Goal: Task Accomplishment & Management: Complete application form

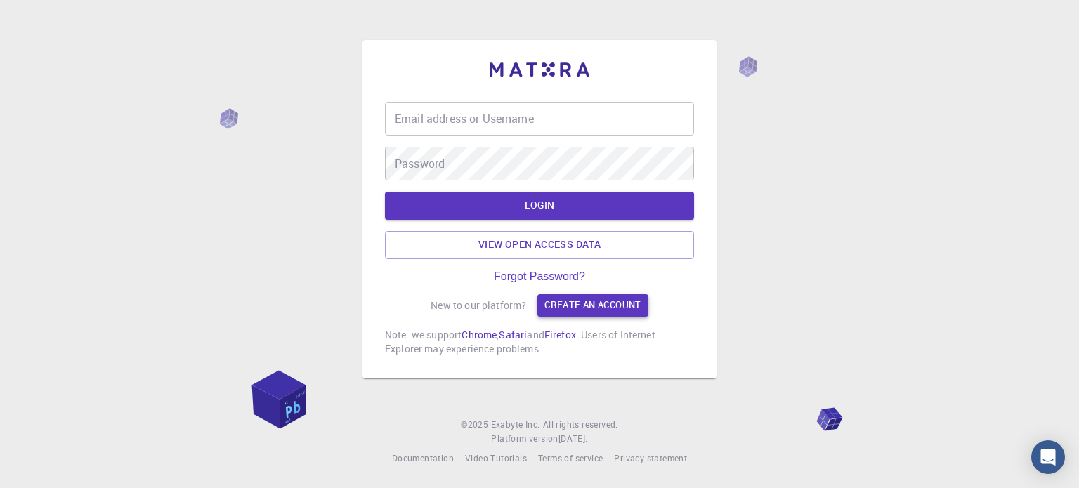
click at [578, 305] on link "Create an account" at bounding box center [592, 305] width 110 height 22
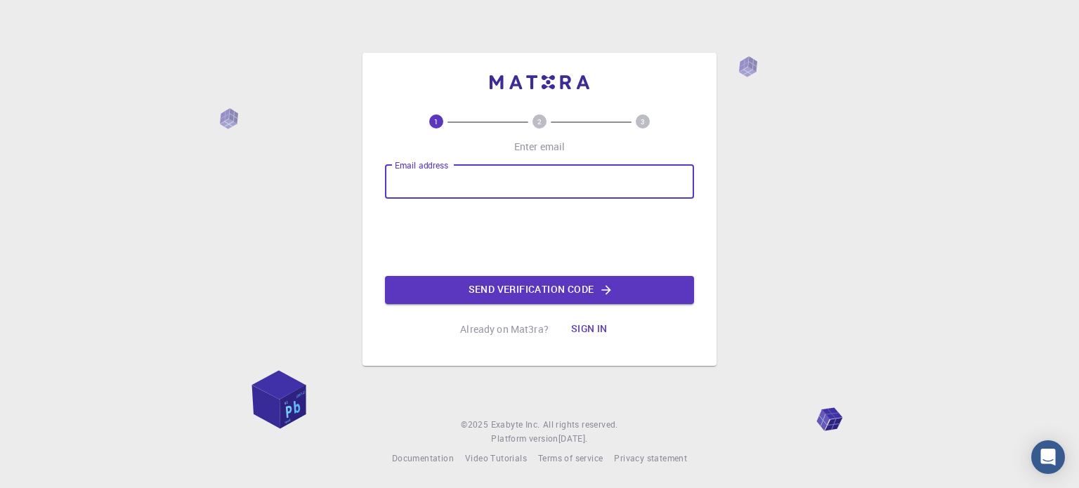
click at [478, 183] on input "Email address" at bounding box center [539, 182] width 309 height 34
type input "[EMAIL_ADDRESS][DOMAIN_NAME]"
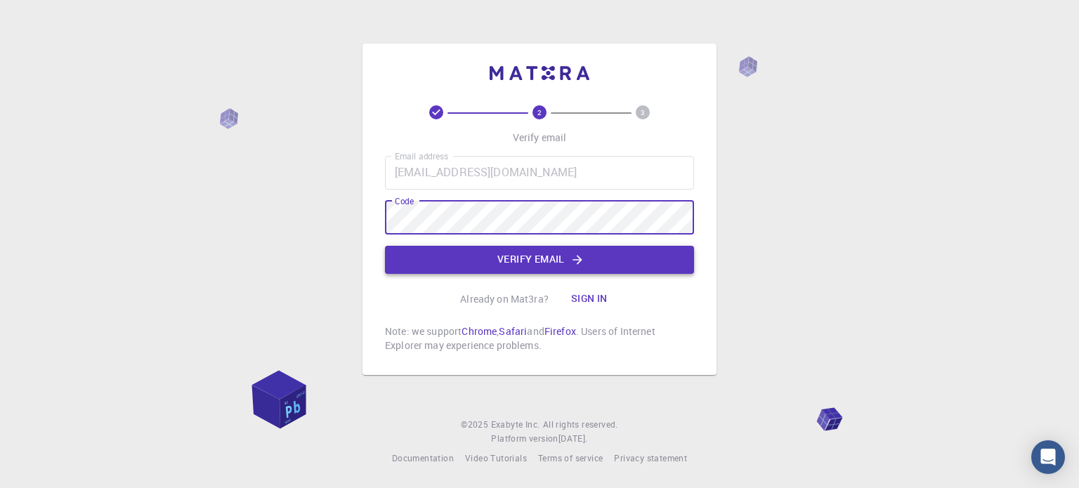
click at [581, 271] on button "Verify email" at bounding box center [539, 260] width 309 height 28
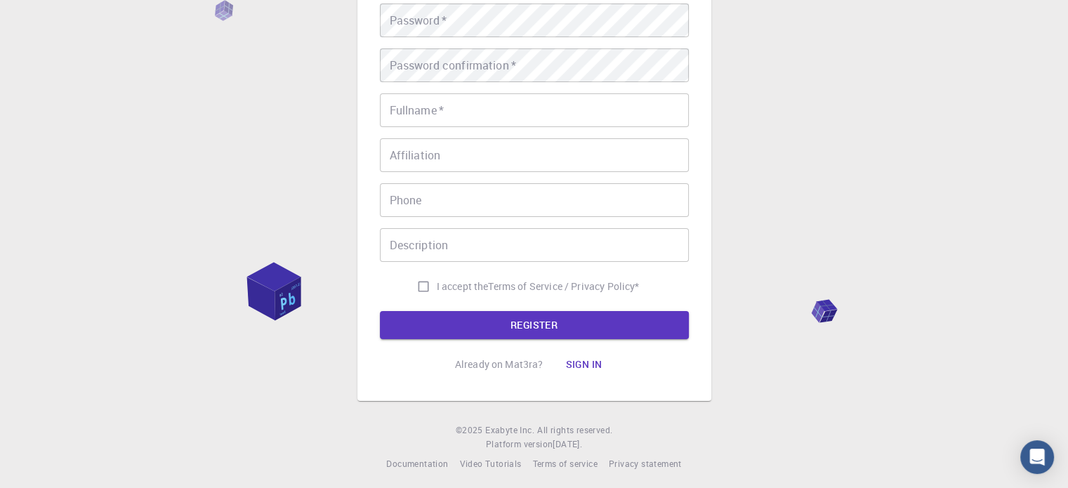
scroll to position [226, 0]
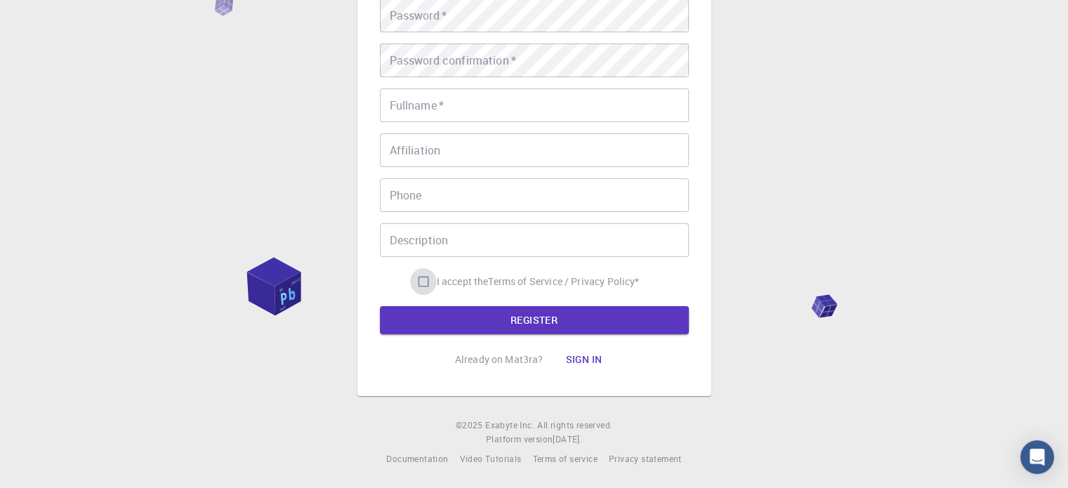
click at [424, 280] on input "I accept the Terms of Service / Privacy Policy *" at bounding box center [423, 281] width 27 height 27
checkbox input "true"
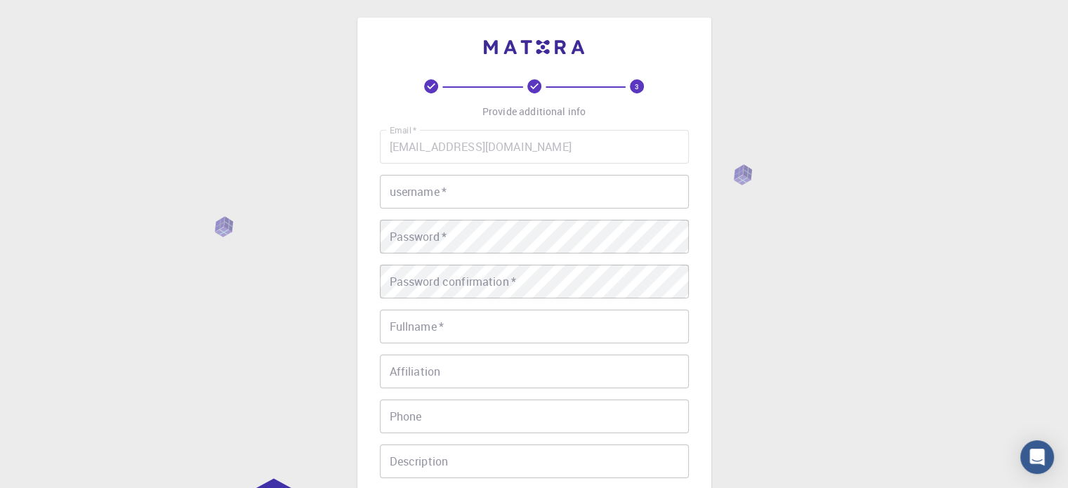
scroll to position [4, 0]
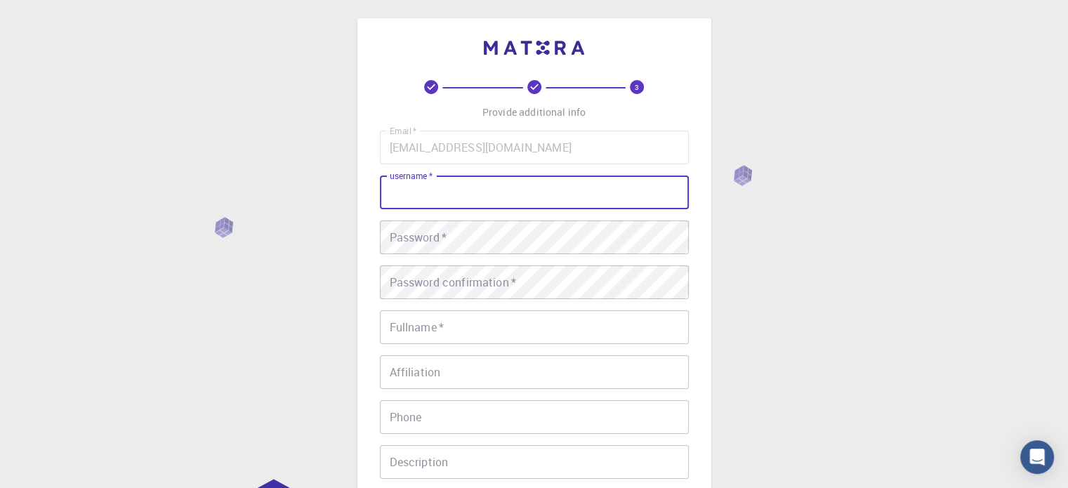
click at [448, 176] on input "username   *" at bounding box center [534, 193] width 309 height 34
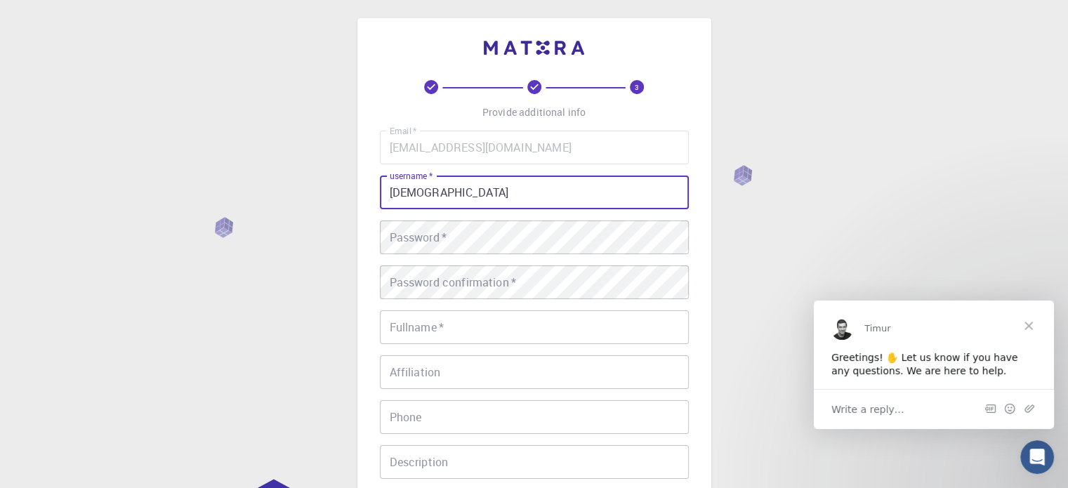
scroll to position [0, 0]
type input "MuhammadOzaif"
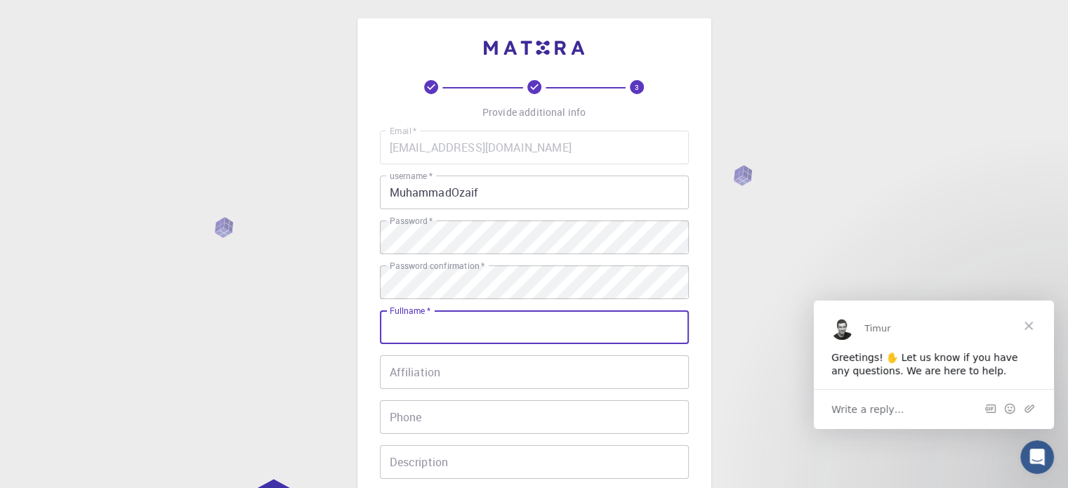
click at [486, 327] on input "Fullname   *" at bounding box center [534, 327] width 309 height 34
type input "[PERSON_NAME]"
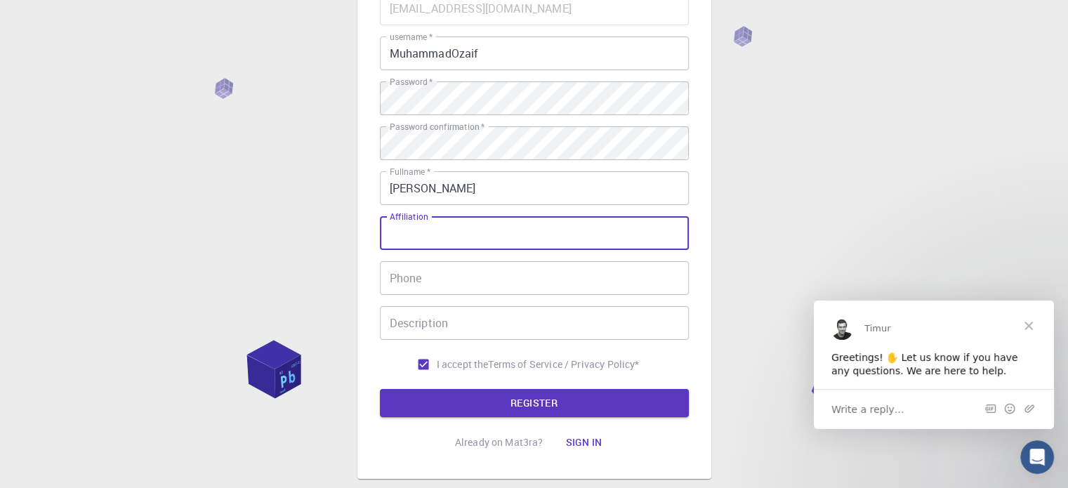
scroll to position [149, 0]
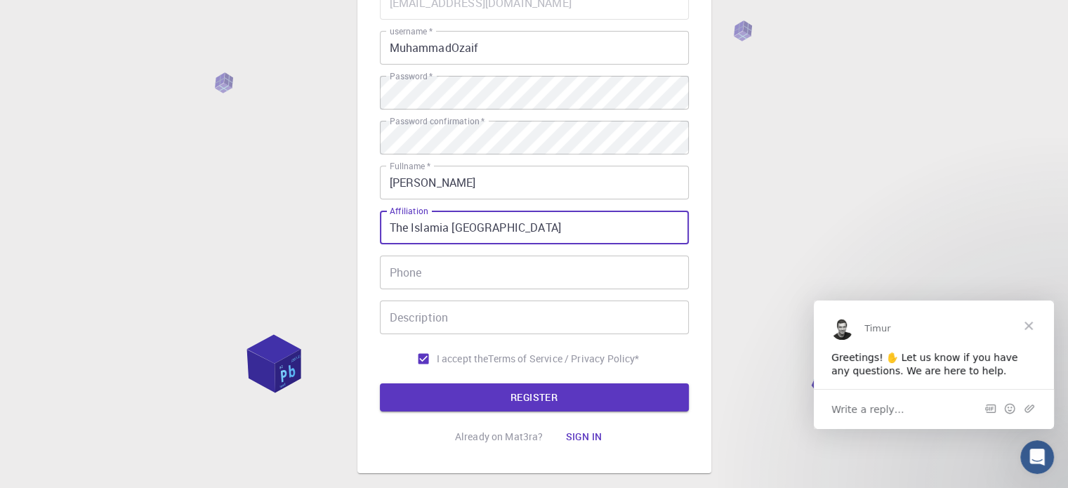
type input "The Islamia [GEOGRAPHIC_DATA]"
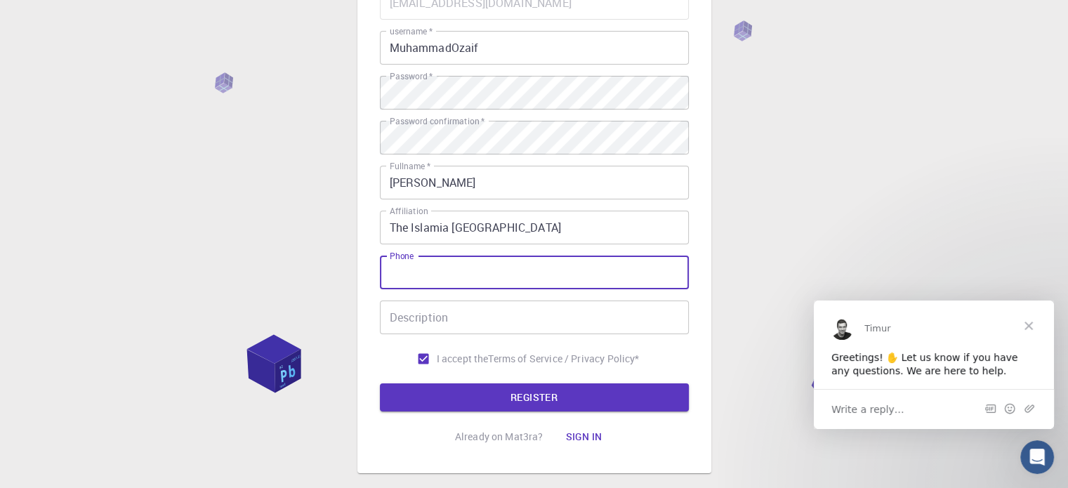
click at [489, 280] on input "Phone" at bounding box center [534, 273] width 309 height 34
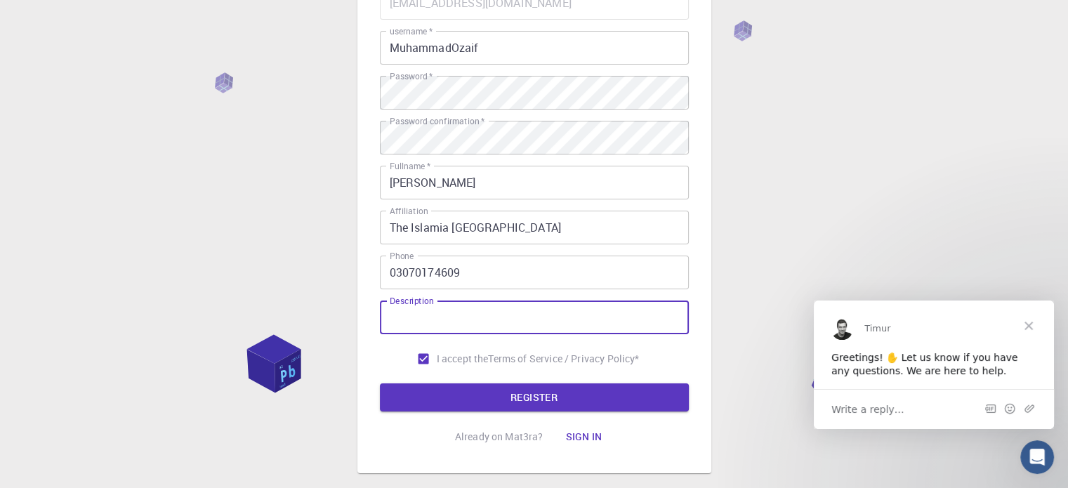
click at [495, 326] on input "Description" at bounding box center [534, 318] width 309 height 34
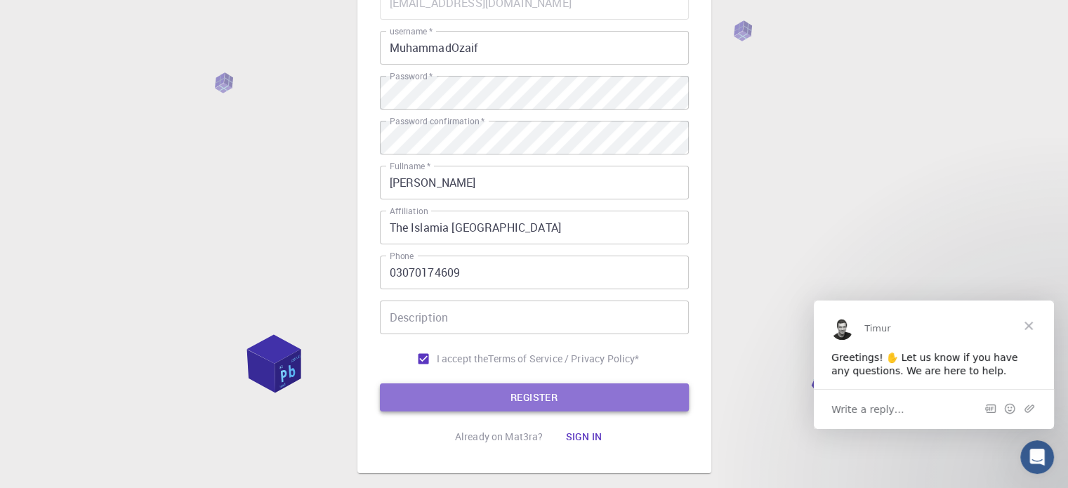
click at [509, 396] on button "REGISTER" at bounding box center [534, 398] width 309 height 28
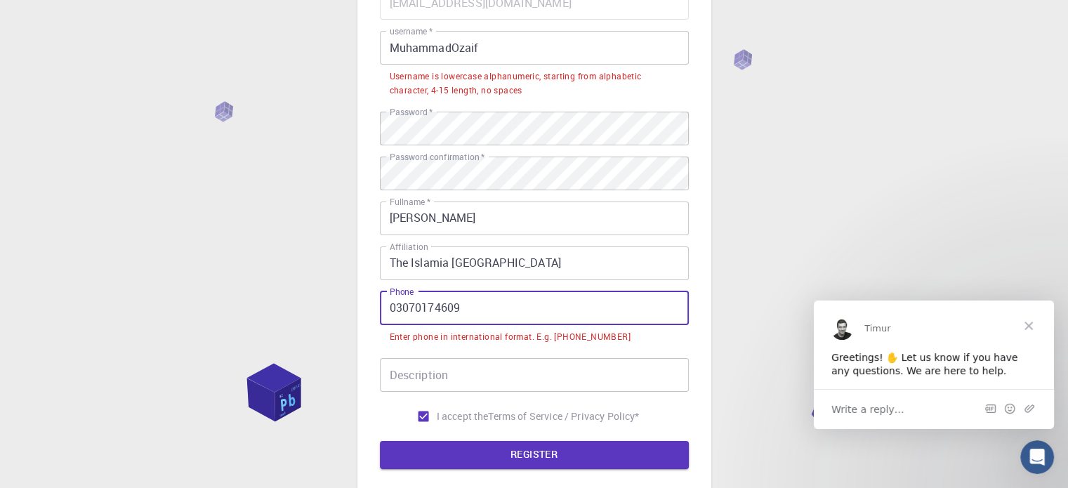
click at [394, 306] on input "03070174609" at bounding box center [534, 309] width 309 height 34
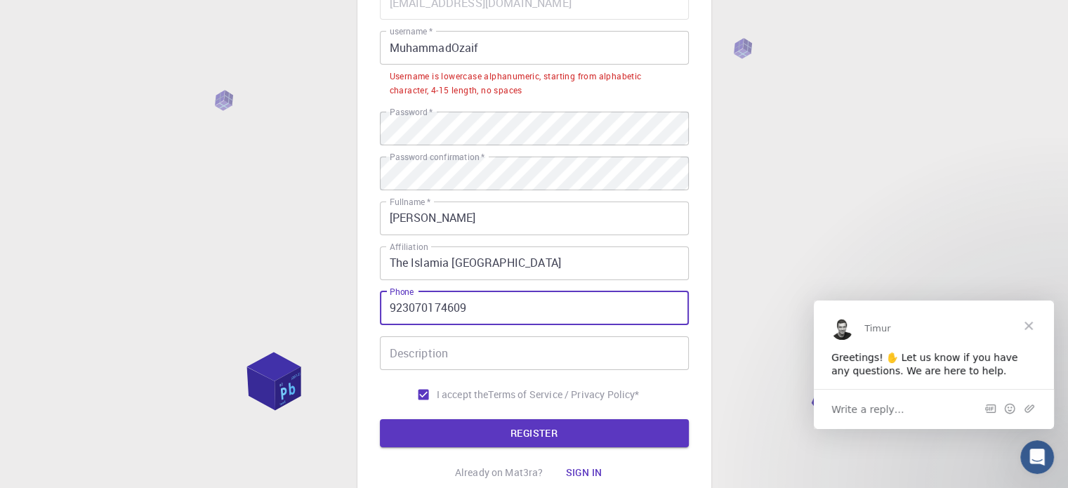
click at [385, 303] on input "923070174609" at bounding box center [534, 309] width 309 height 34
type input "[PHONE_NUMBER]"
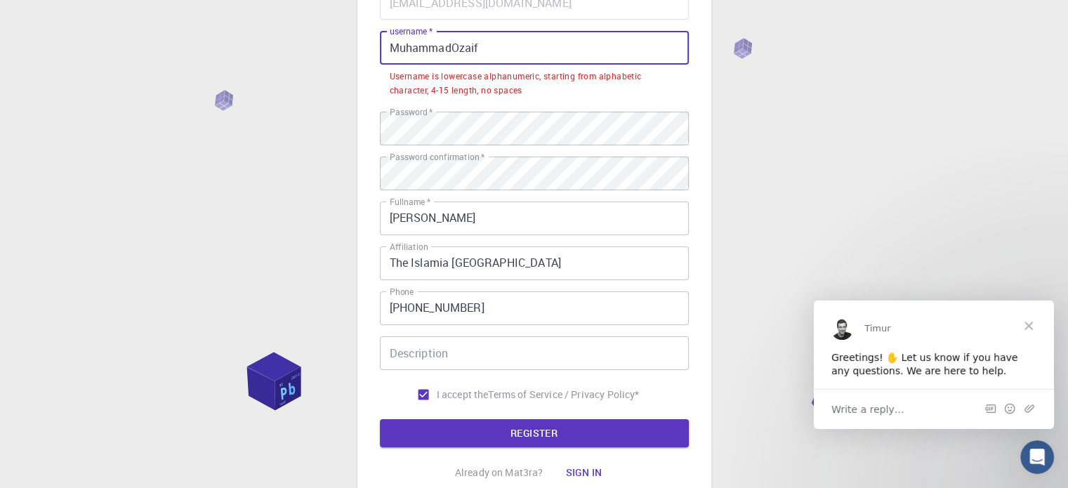
click at [394, 44] on input "MuhammadOzaif" at bounding box center [534, 48] width 309 height 34
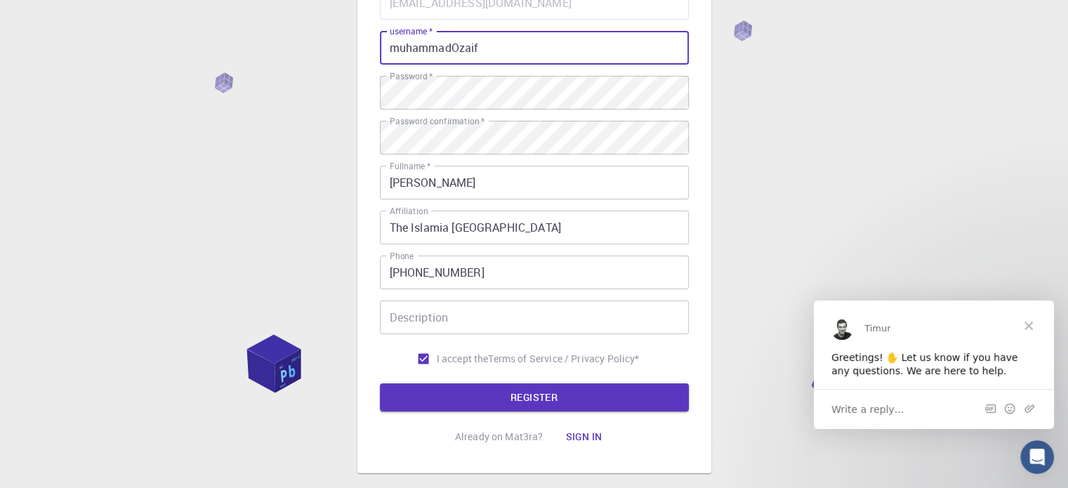
click at [457, 44] on input "muhammadOzaif" at bounding box center [534, 48] width 309 height 34
type input "muhammadozaif"
click at [513, 318] on input "Description" at bounding box center [534, 318] width 309 height 34
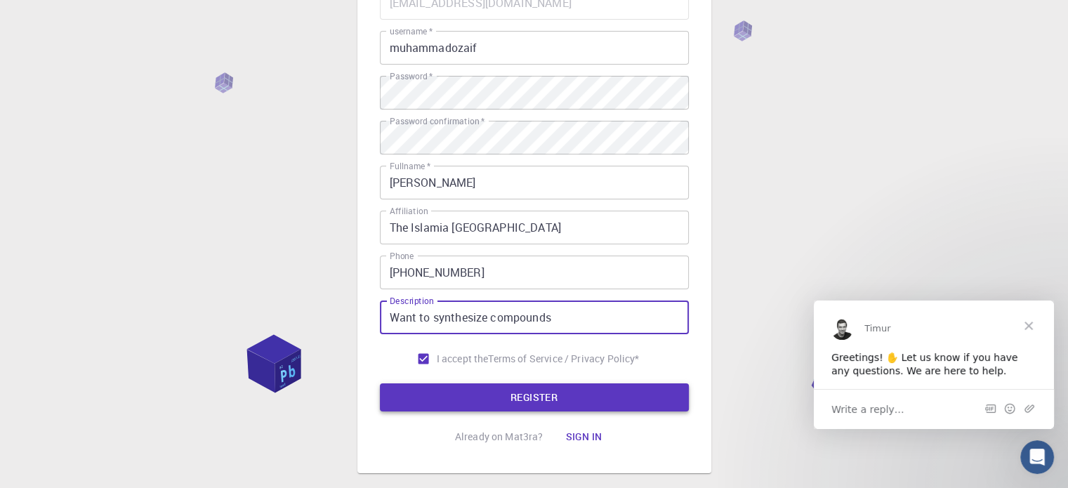
type input "Want to synthesize compounds"
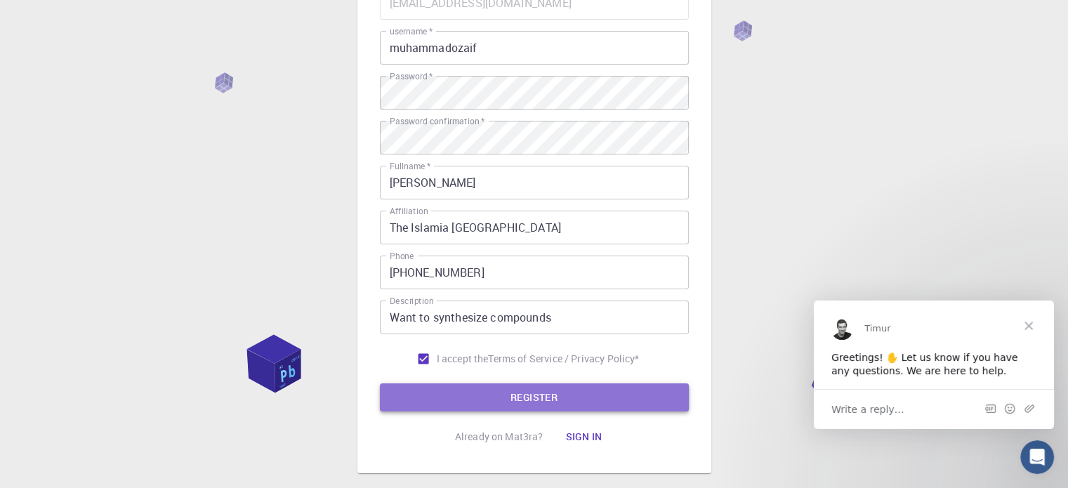
click at [554, 407] on button "REGISTER" at bounding box center [534, 398] width 309 height 28
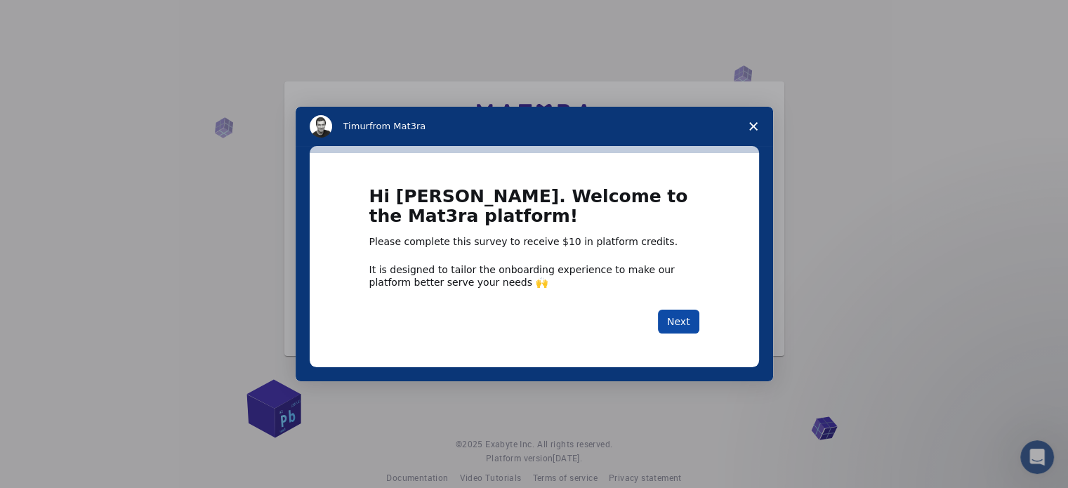
click at [674, 318] on button "Next" at bounding box center [678, 322] width 41 height 24
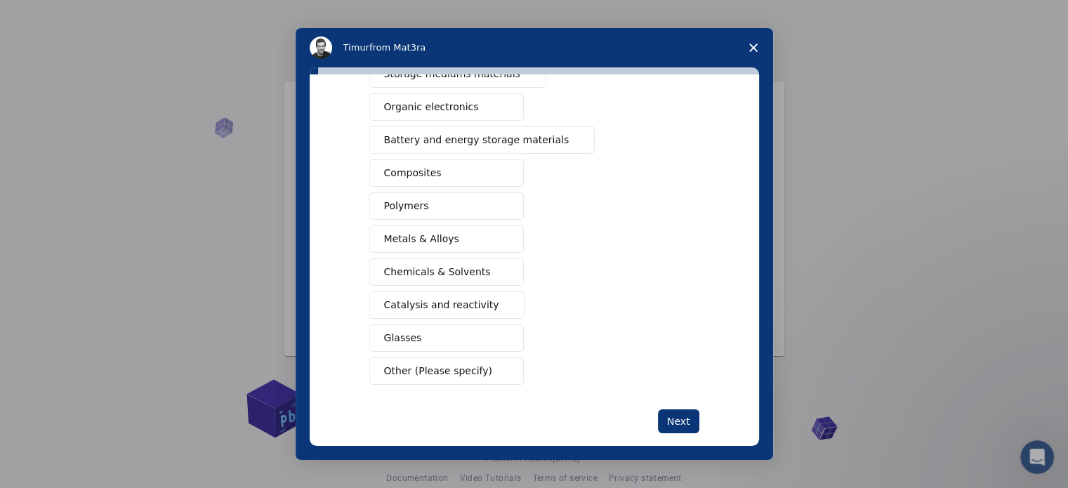
scroll to position [171, 0]
click at [440, 277] on button "Chemicals & Solvents" at bounding box center [446, 269] width 155 height 27
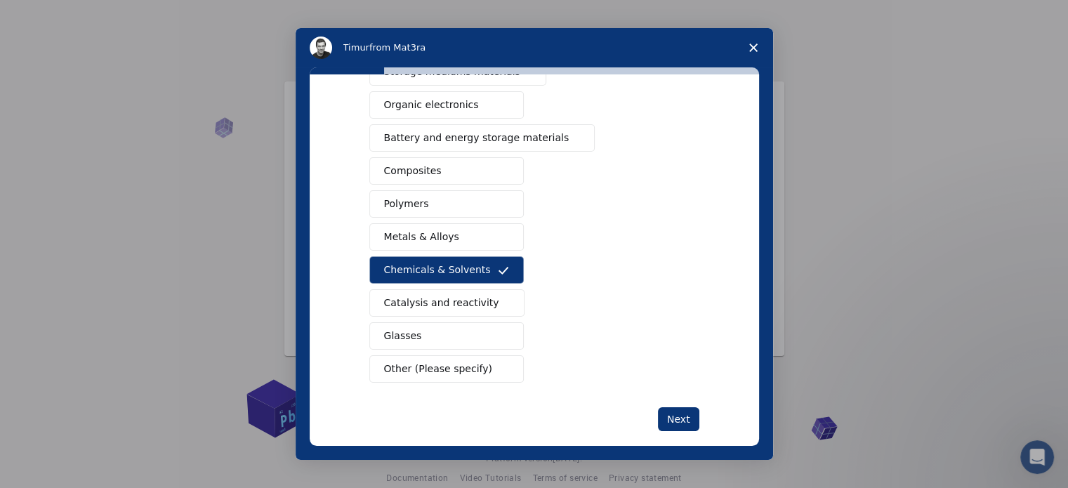
click at [438, 296] on span "Catalysis and reactivity" at bounding box center [441, 303] width 115 height 15
click at [462, 372] on span "Other (Please specify)" at bounding box center [438, 369] width 108 height 15
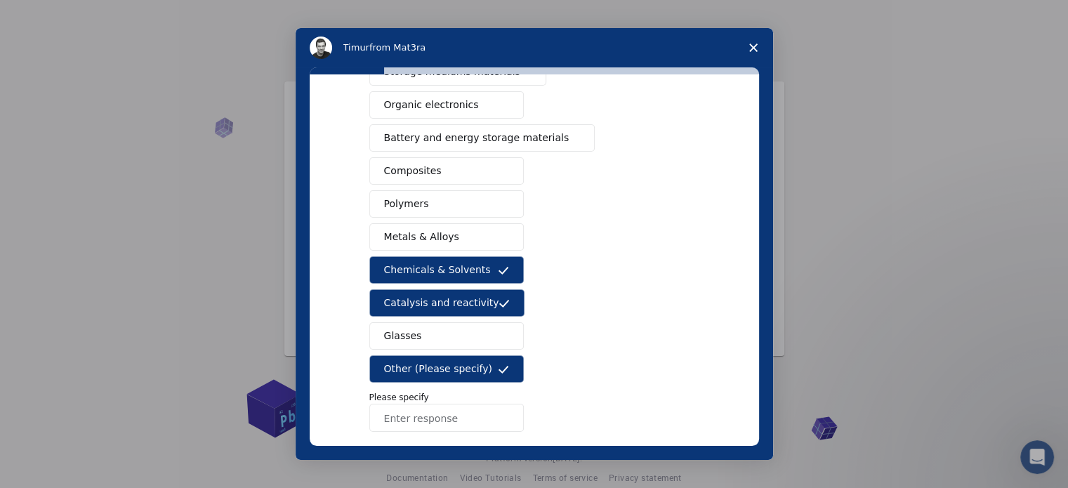
scroll to position [235, 0]
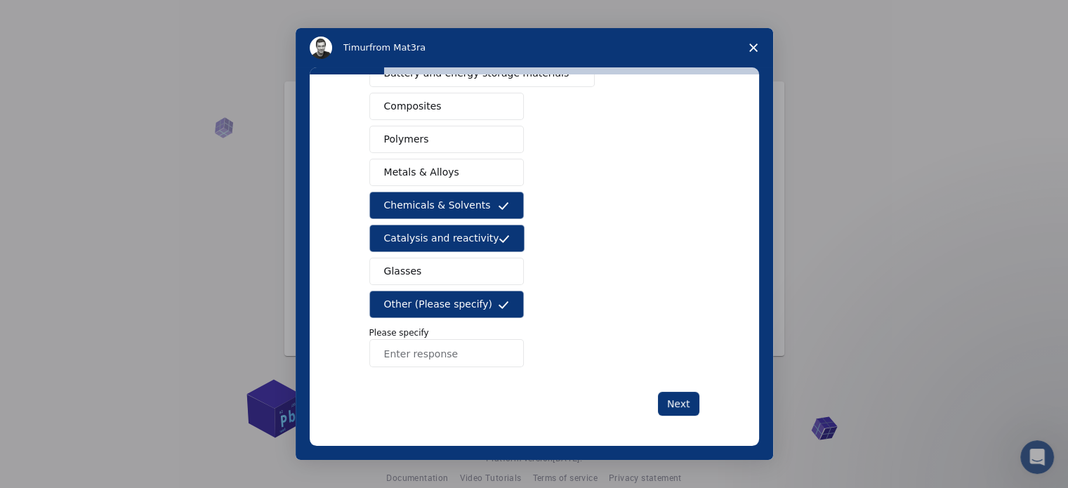
click at [430, 302] on span "Other (Please specify)" at bounding box center [438, 304] width 108 height 15
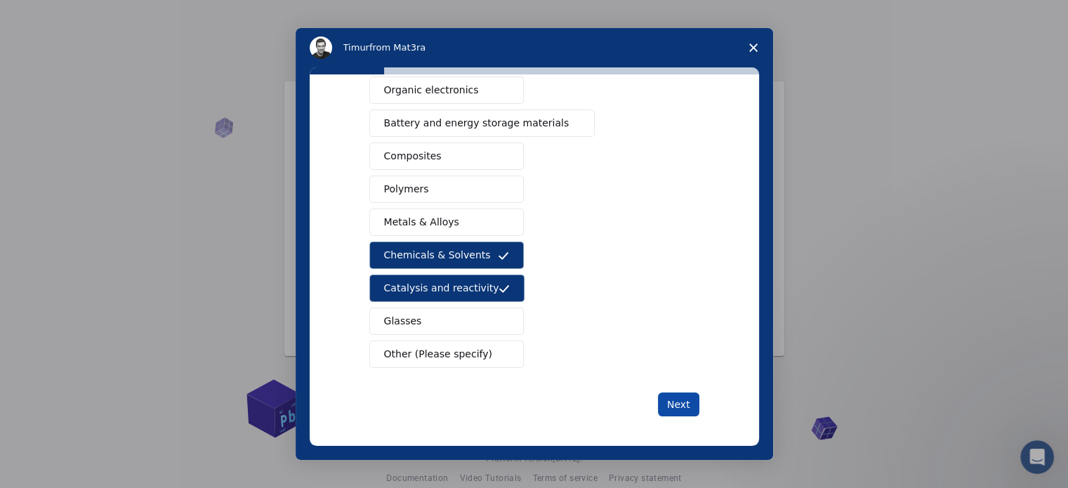
click at [672, 395] on button "Next" at bounding box center [678, 405] width 41 height 24
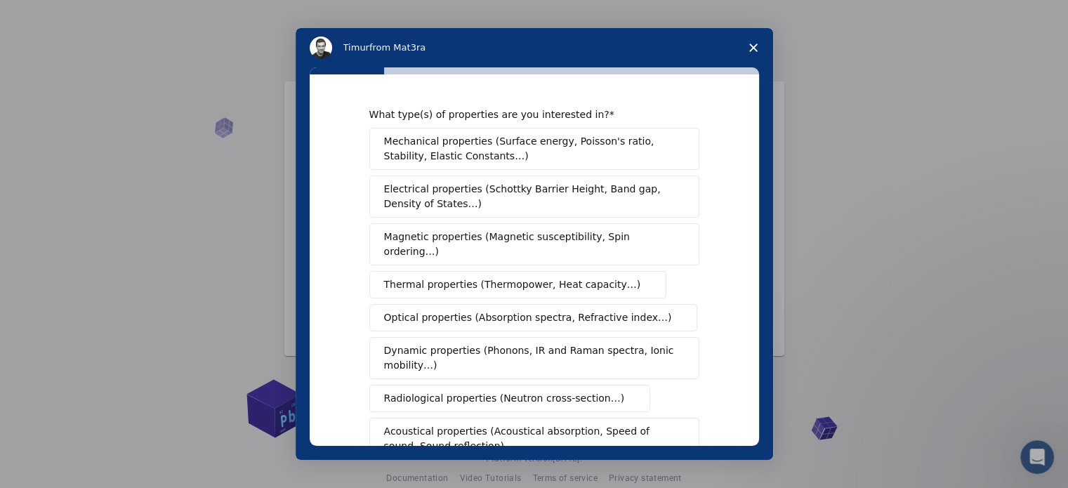
click at [672, 395] on div "Mechanical properties (Surface energy, Poisson's ratio, Stability, Elastic Cons…" at bounding box center [534, 334] width 330 height 413
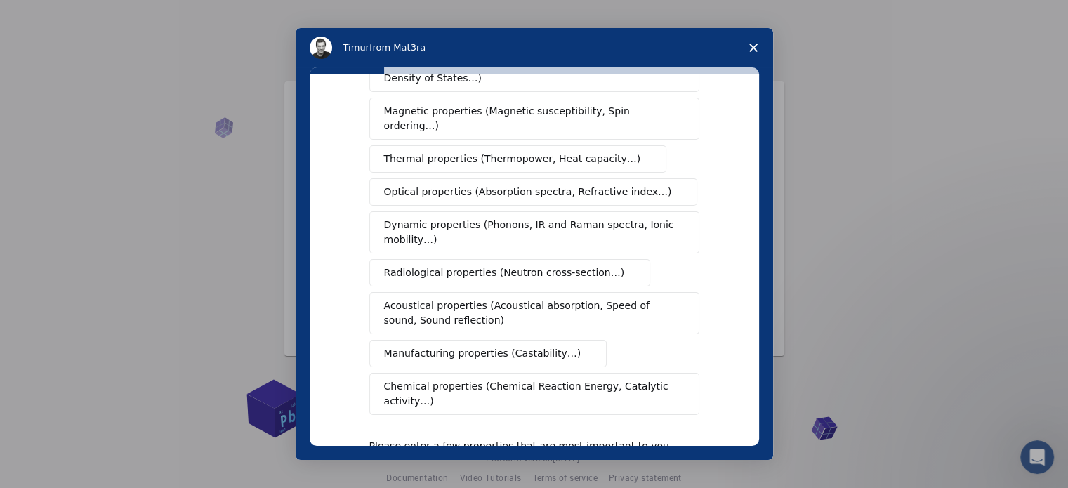
scroll to position [258, 0]
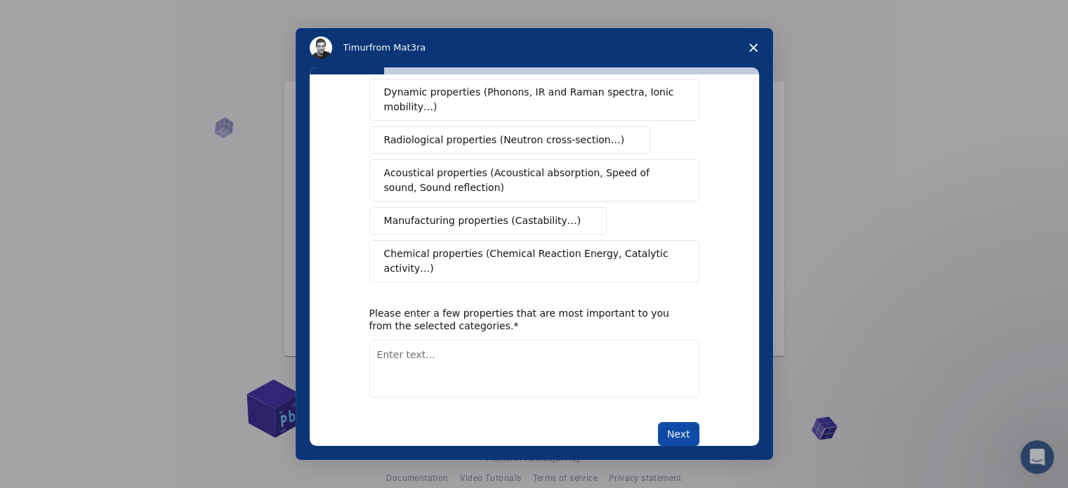
click at [685, 422] on button "Next" at bounding box center [678, 434] width 41 height 24
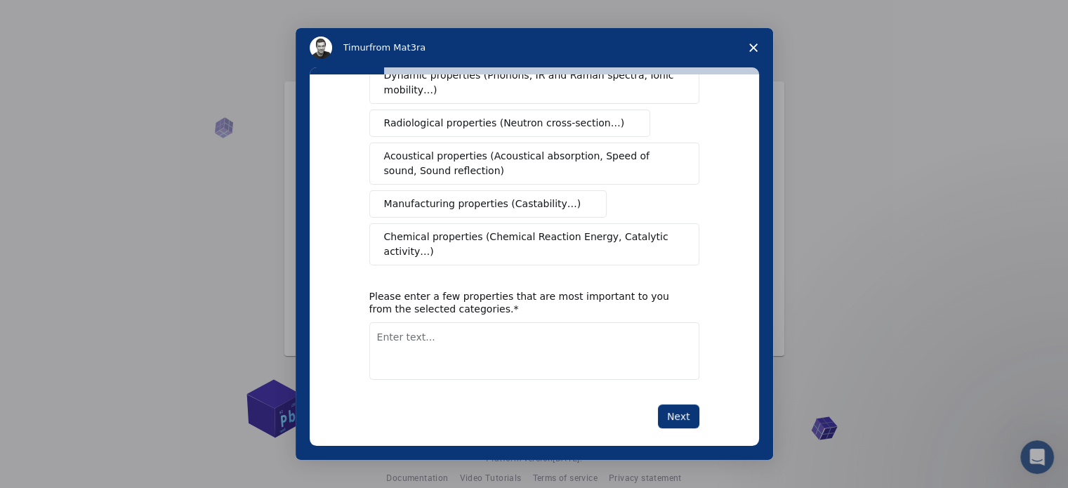
scroll to position [275, 0]
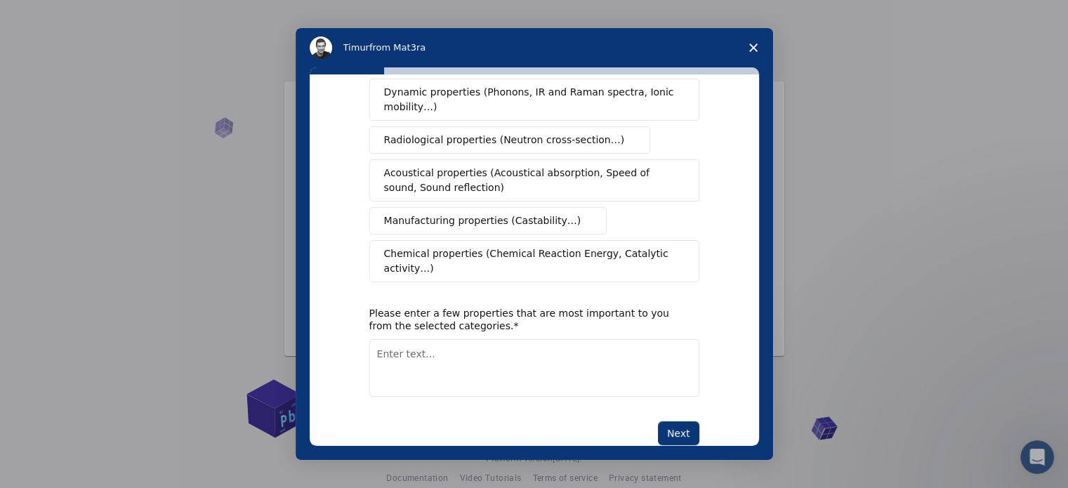
click at [541, 339] on textarea "Enter text..." at bounding box center [534, 368] width 330 height 58
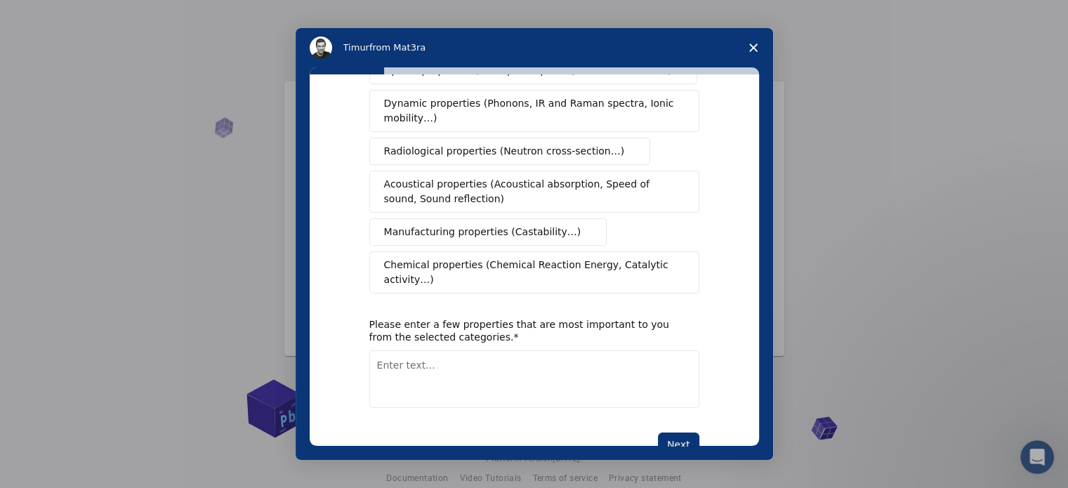
scroll to position [248, 0]
click at [447, 257] on span "Chemical properties (Chemical Reaction Energy, Catalytic activity…)" at bounding box center [529, 272] width 291 height 30
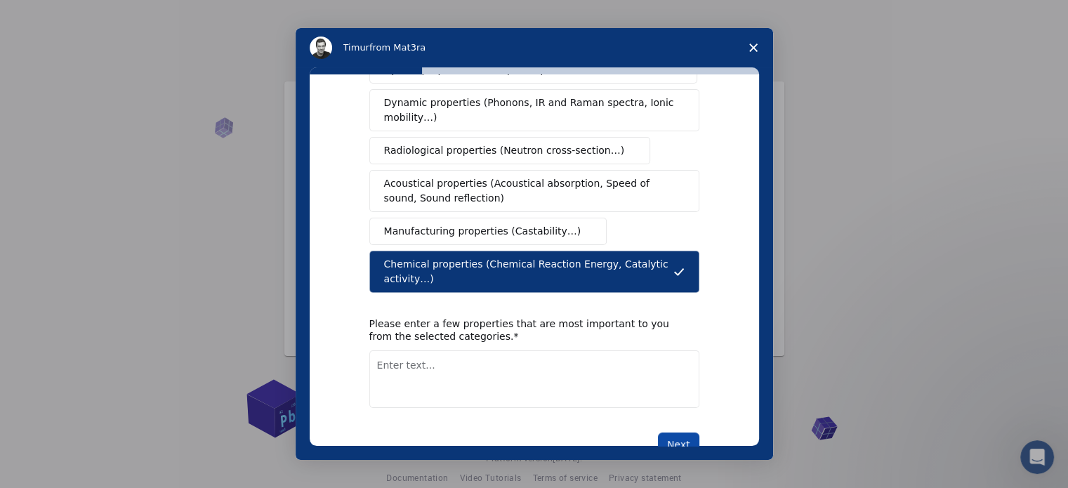
click at [666, 433] on button "Next" at bounding box center [678, 445] width 41 height 24
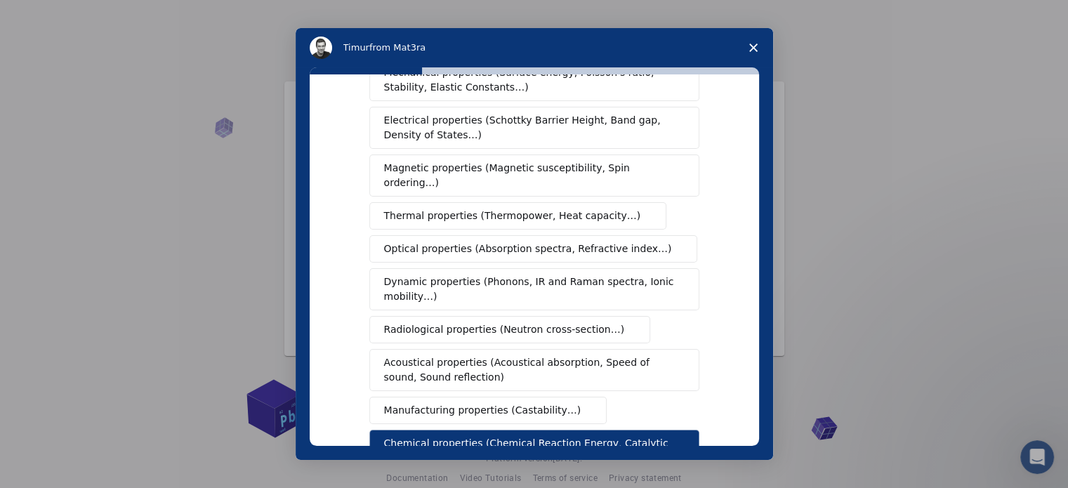
scroll to position [65, 0]
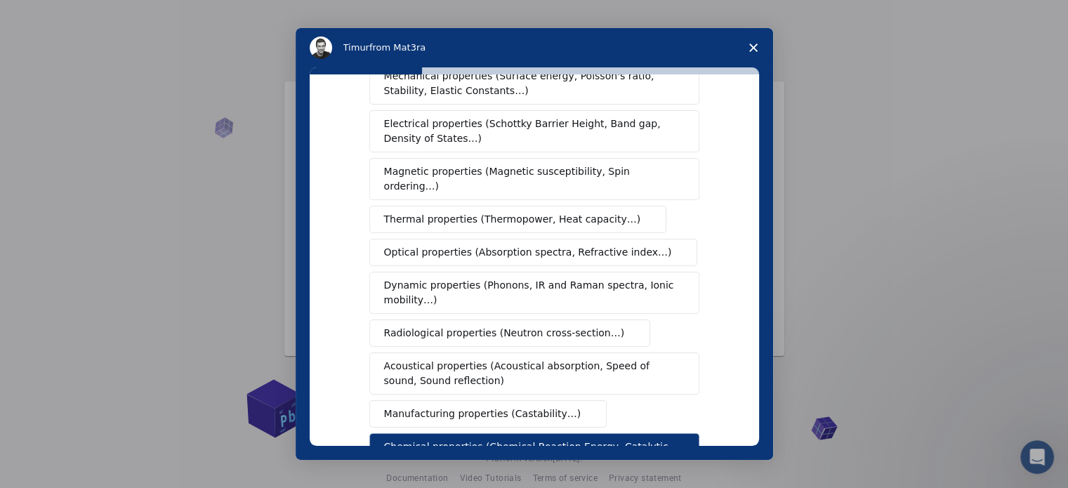
click at [414, 212] on span "Thermal properties (Thermopower, Heat capacity…)" at bounding box center [512, 219] width 257 height 15
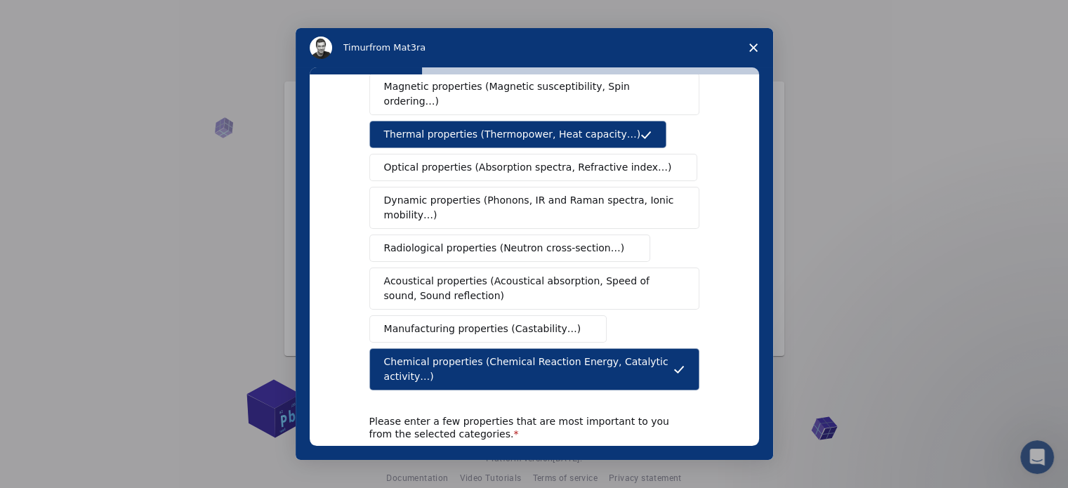
scroll to position [151, 0]
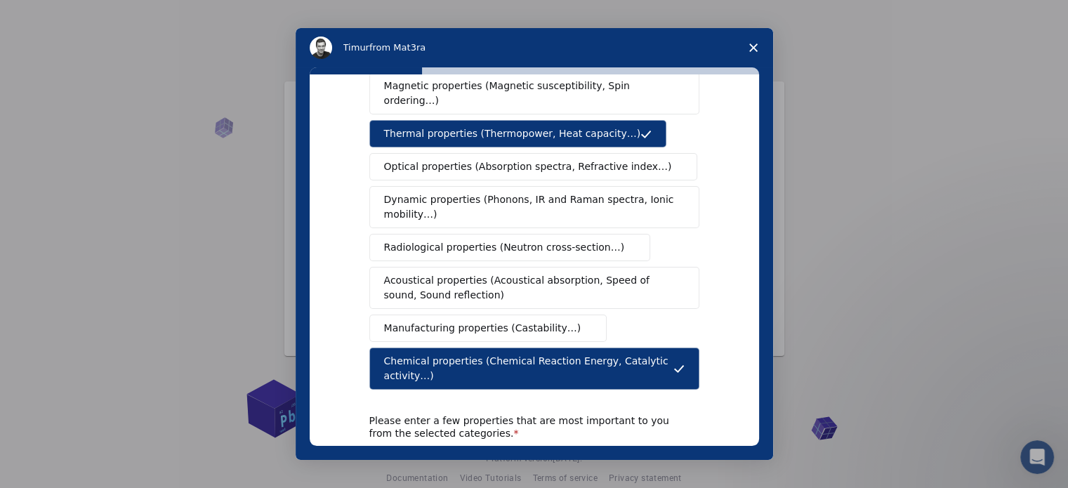
click at [414, 199] on span "Dynamic properties (Phonons, IR and Raman spectra, Ionic mobility…)" at bounding box center [530, 207] width 292 height 30
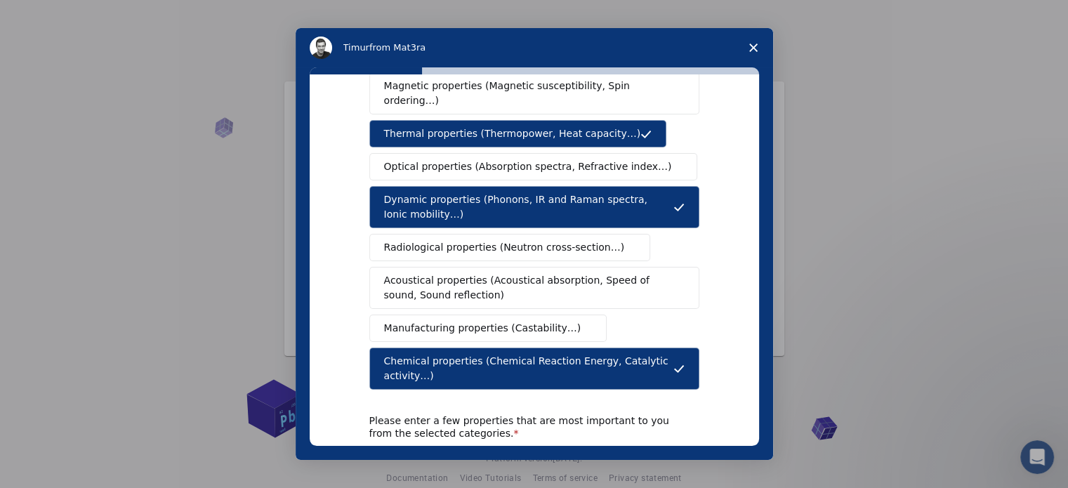
scroll to position [275, 0]
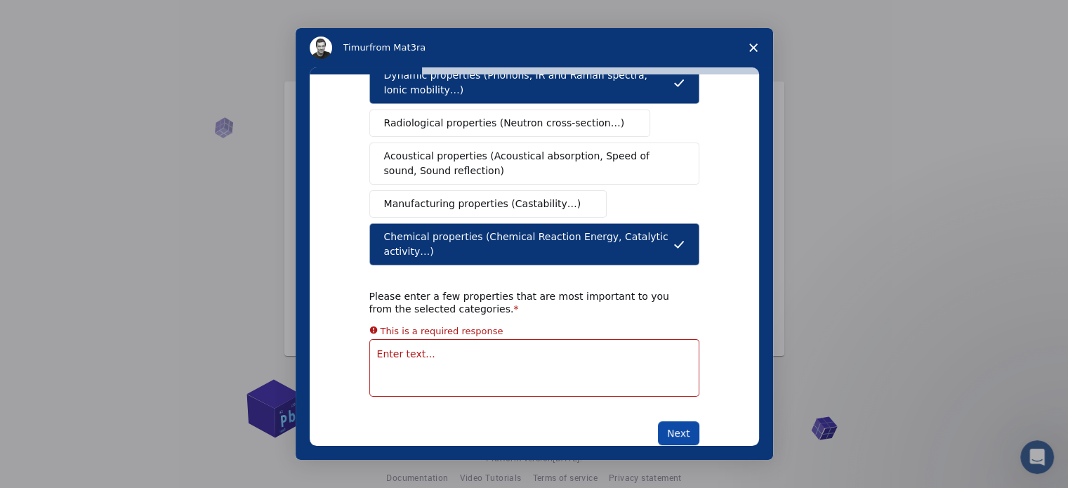
click at [677, 421] on button "Next" at bounding box center [678, 433] width 41 height 24
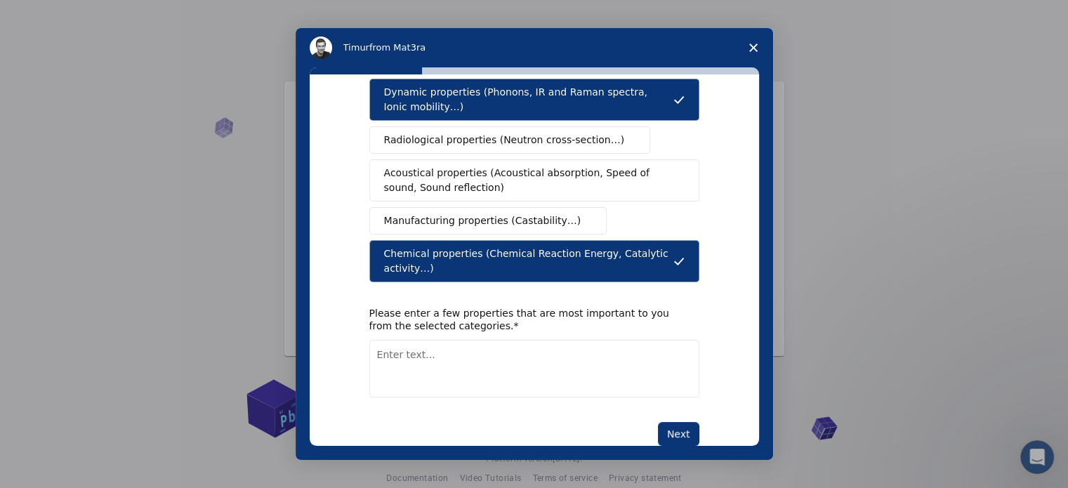
click at [539, 345] on textarea "Enter text..." at bounding box center [534, 369] width 330 height 58
type textarea "Want to know about synthesizing products"
click at [660, 422] on button "Next" at bounding box center [678, 434] width 41 height 24
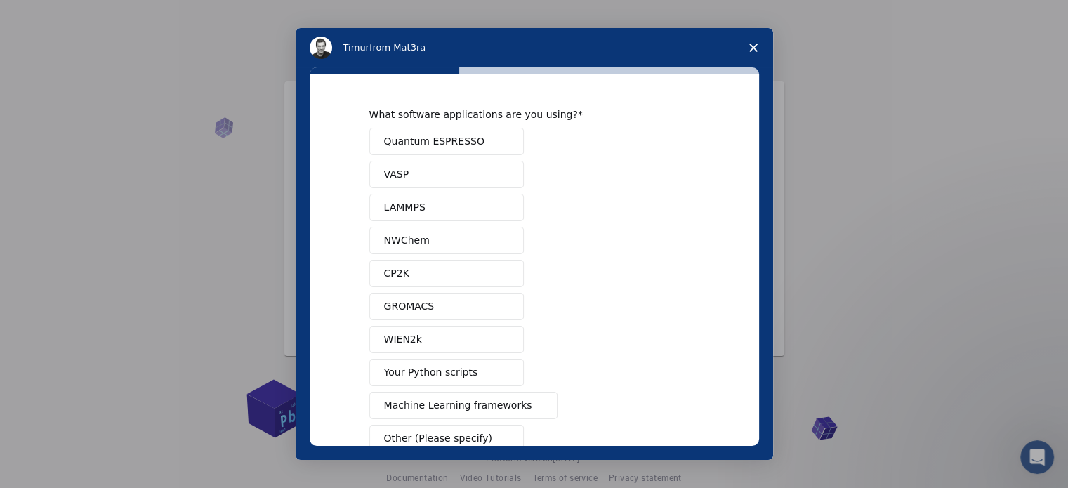
scroll to position [85, 0]
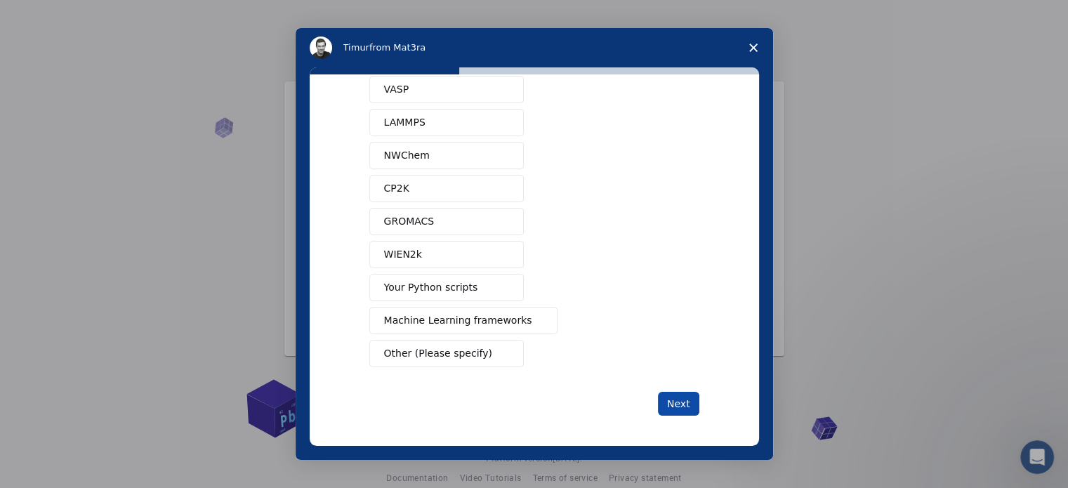
click at [676, 393] on button "Next" at bounding box center [678, 404] width 41 height 24
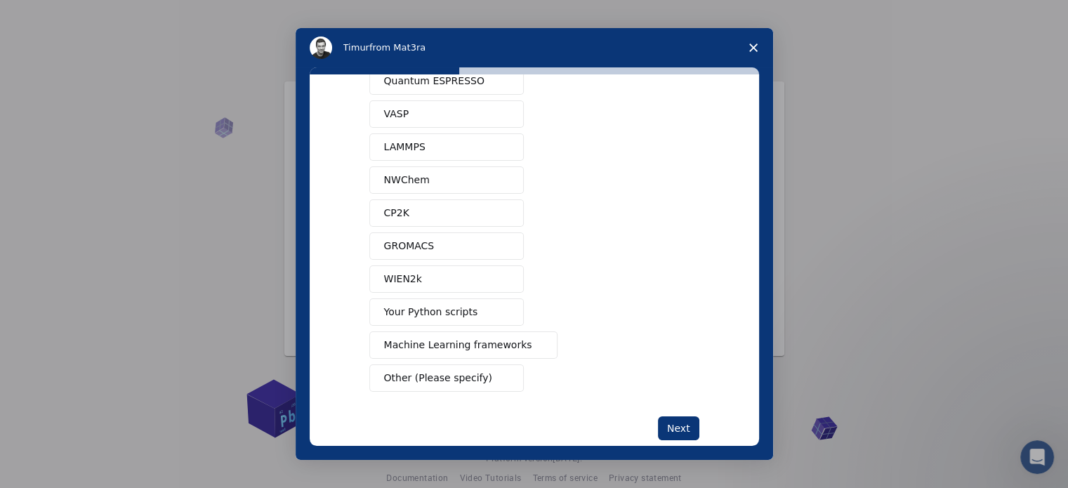
scroll to position [60, 0]
click at [396, 174] on span "NWChem" at bounding box center [407, 180] width 46 height 15
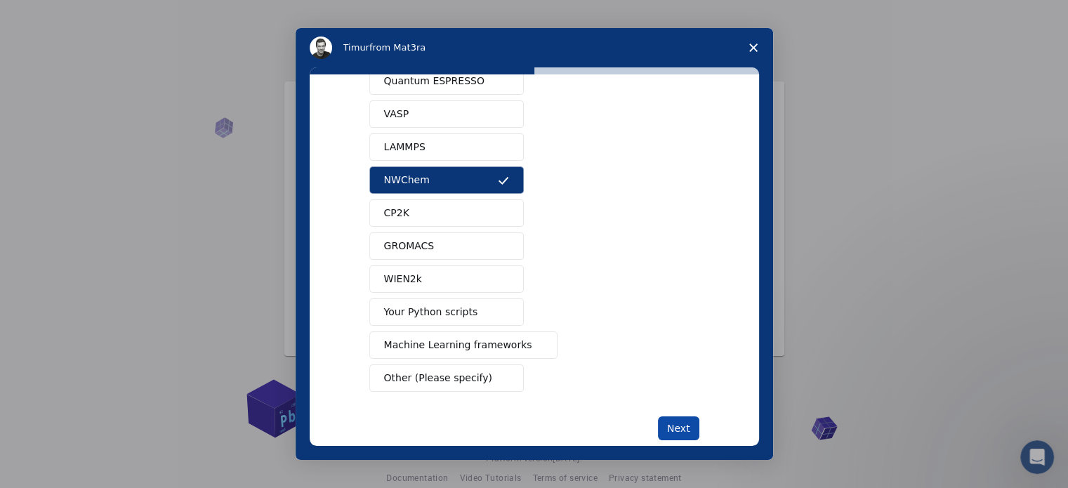
click at [677, 424] on button "Next" at bounding box center [678, 429] width 41 height 24
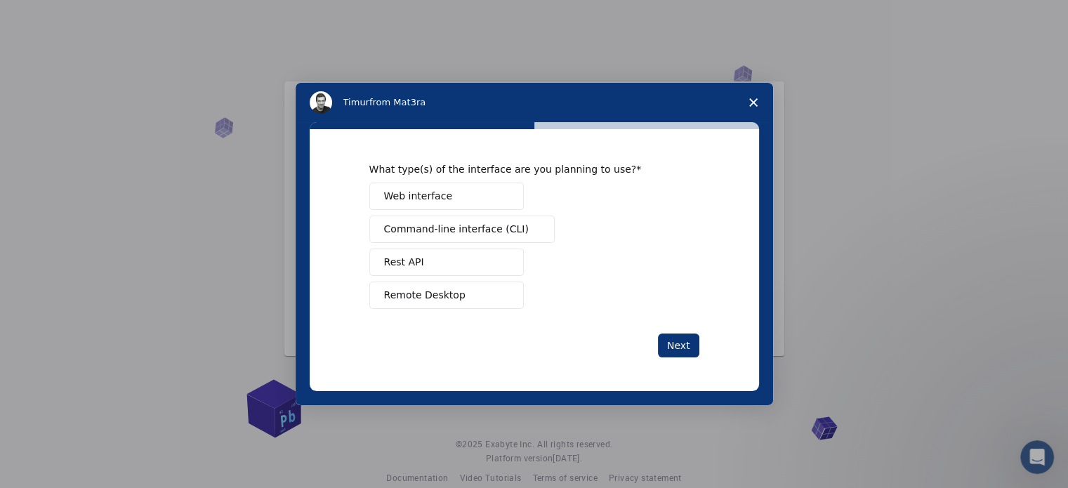
click at [404, 196] on span "Web interface" at bounding box center [418, 196] width 68 height 15
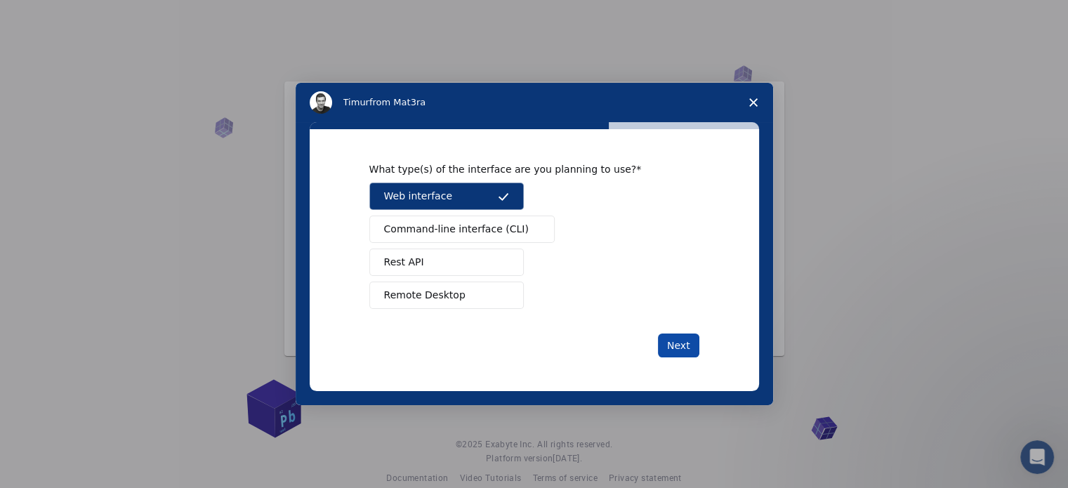
click at [678, 339] on button "Next" at bounding box center [678, 346] width 41 height 24
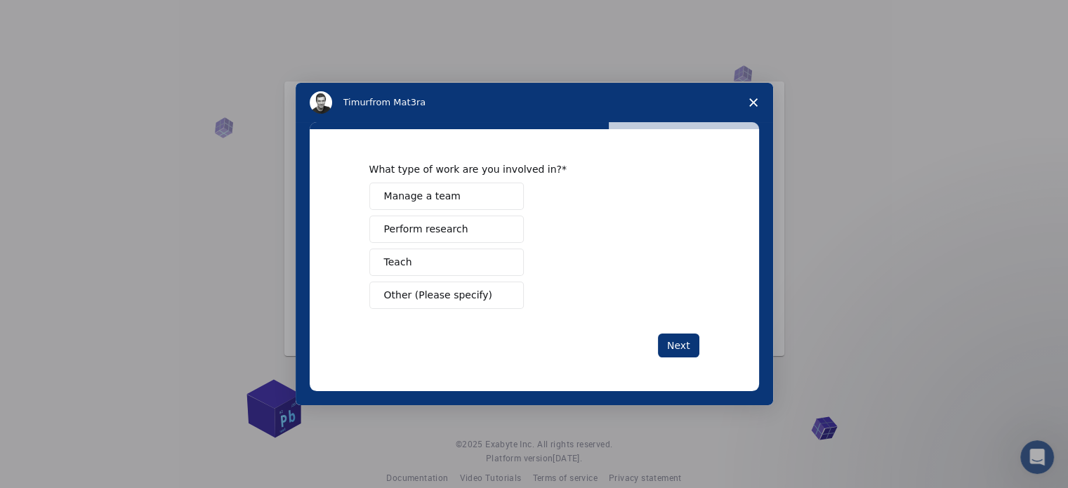
click at [406, 221] on button "Perform research" at bounding box center [446, 229] width 155 height 27
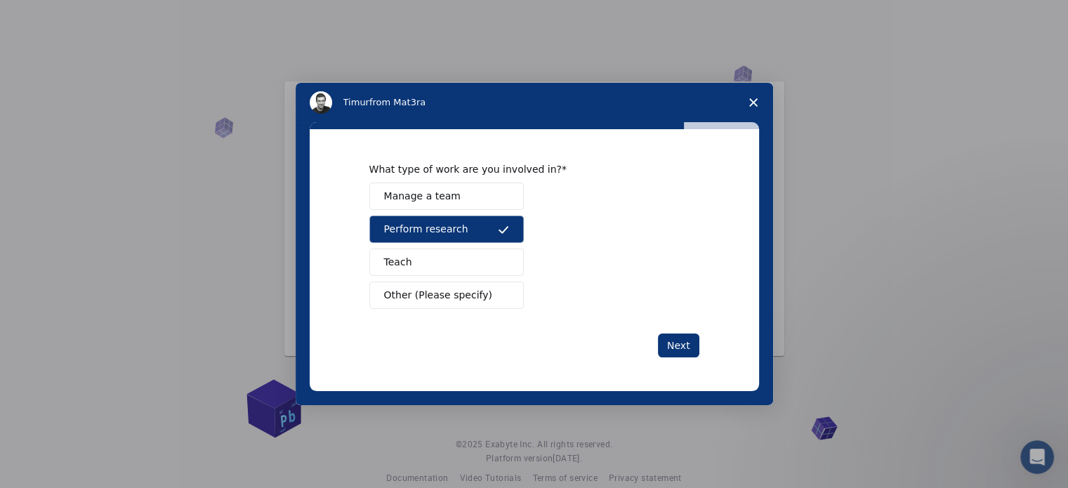
click at [440, 267] on button "Teach" at bounding box center [446, 262] width 155 height 27
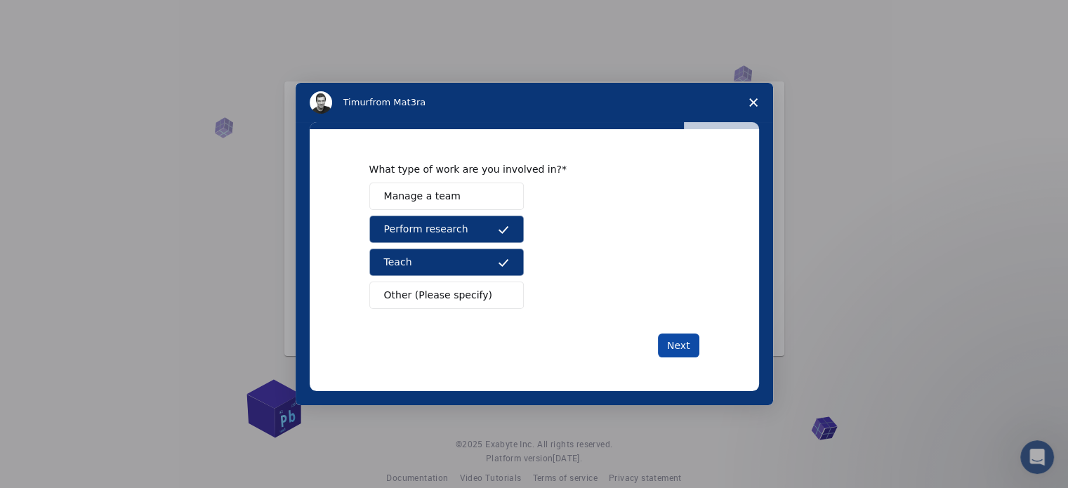
click at [689, 339] on button "Next" at bounding box center [678, 346] width 41 height 24
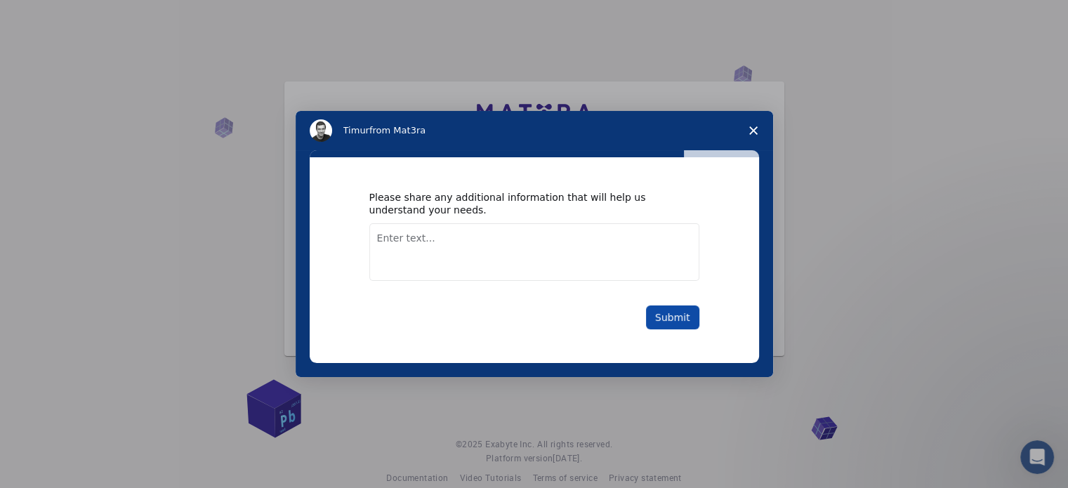
click at [665, 320] on button "Submit" at bounding box center [672, 318] width 53 height 24
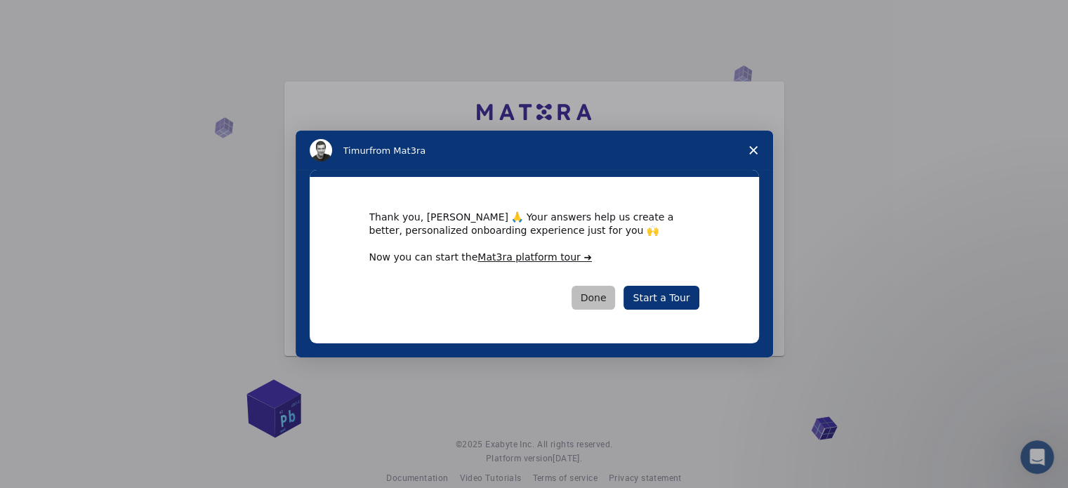
click at [597, 306] on button "Done" at bounding box center [594, 298] width 44 height 24
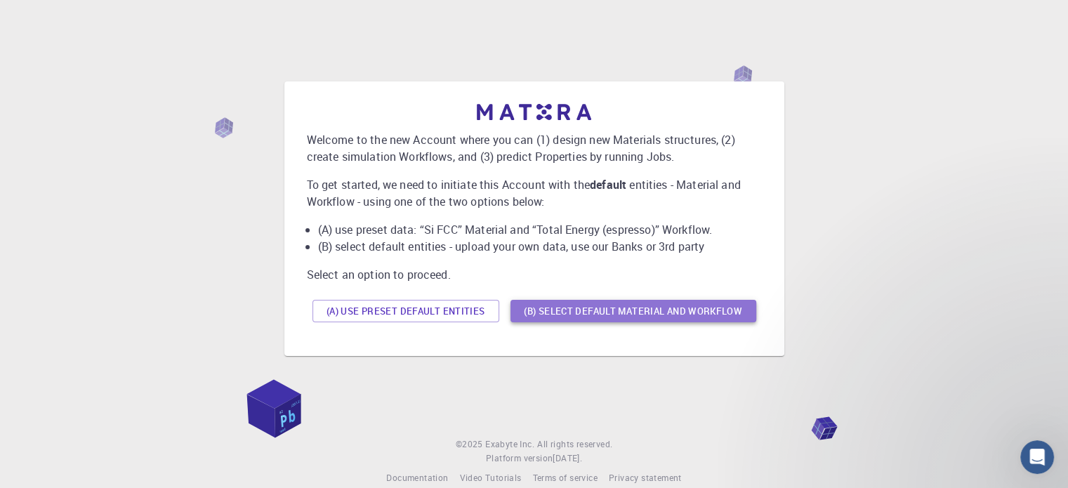
click at [584, 305] on button "(B) Select default material and workflow" at bounding box center [634, 311] width 246 height 22
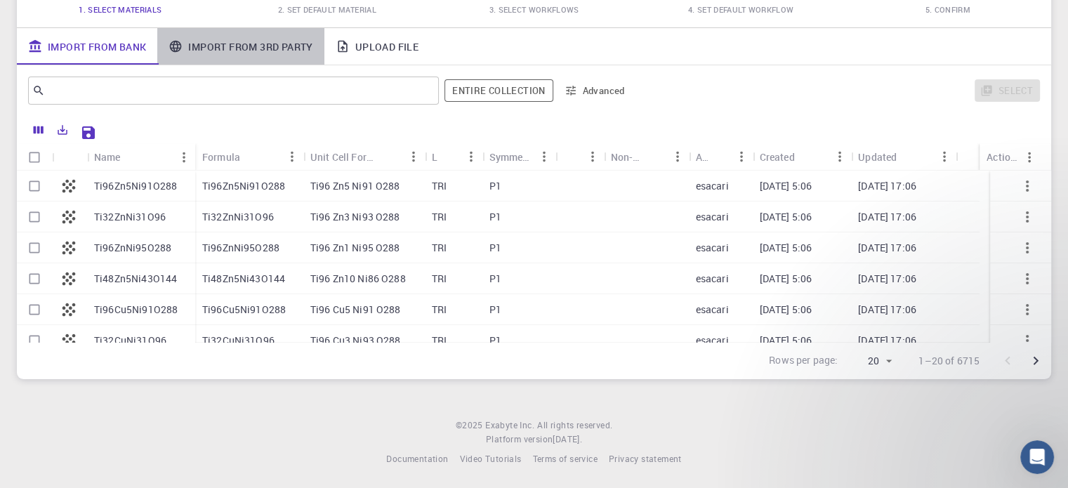
click at [275, 39] on link "Import From 3rd Party" at bounding box center [240, 46] width 166 height 37
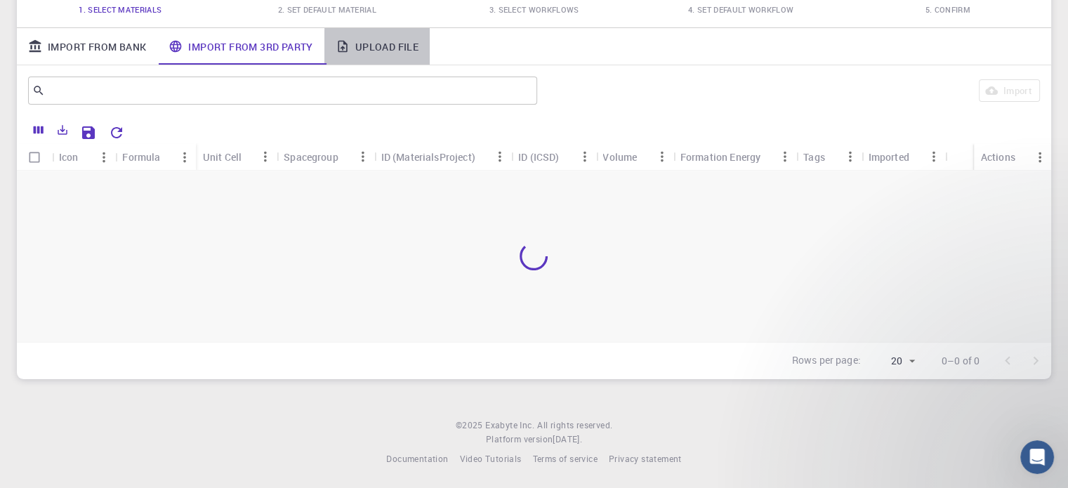
click at [390, 44] on link "Upload File" at bounding box center [377, 46] width 105 height 37
